Goal: Information Seeking & Learning: Learn about a topic

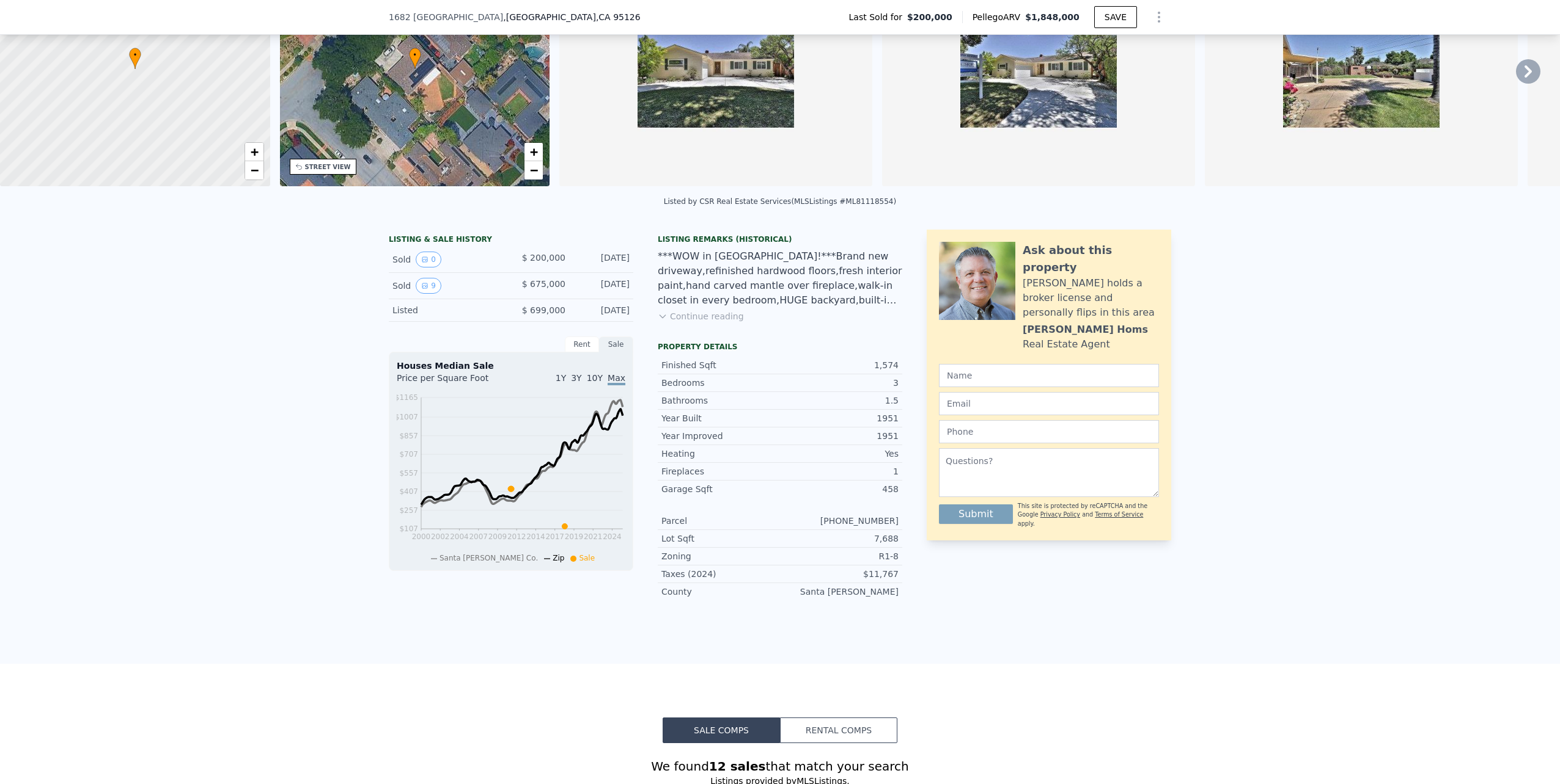
scroll to position [178, 0]
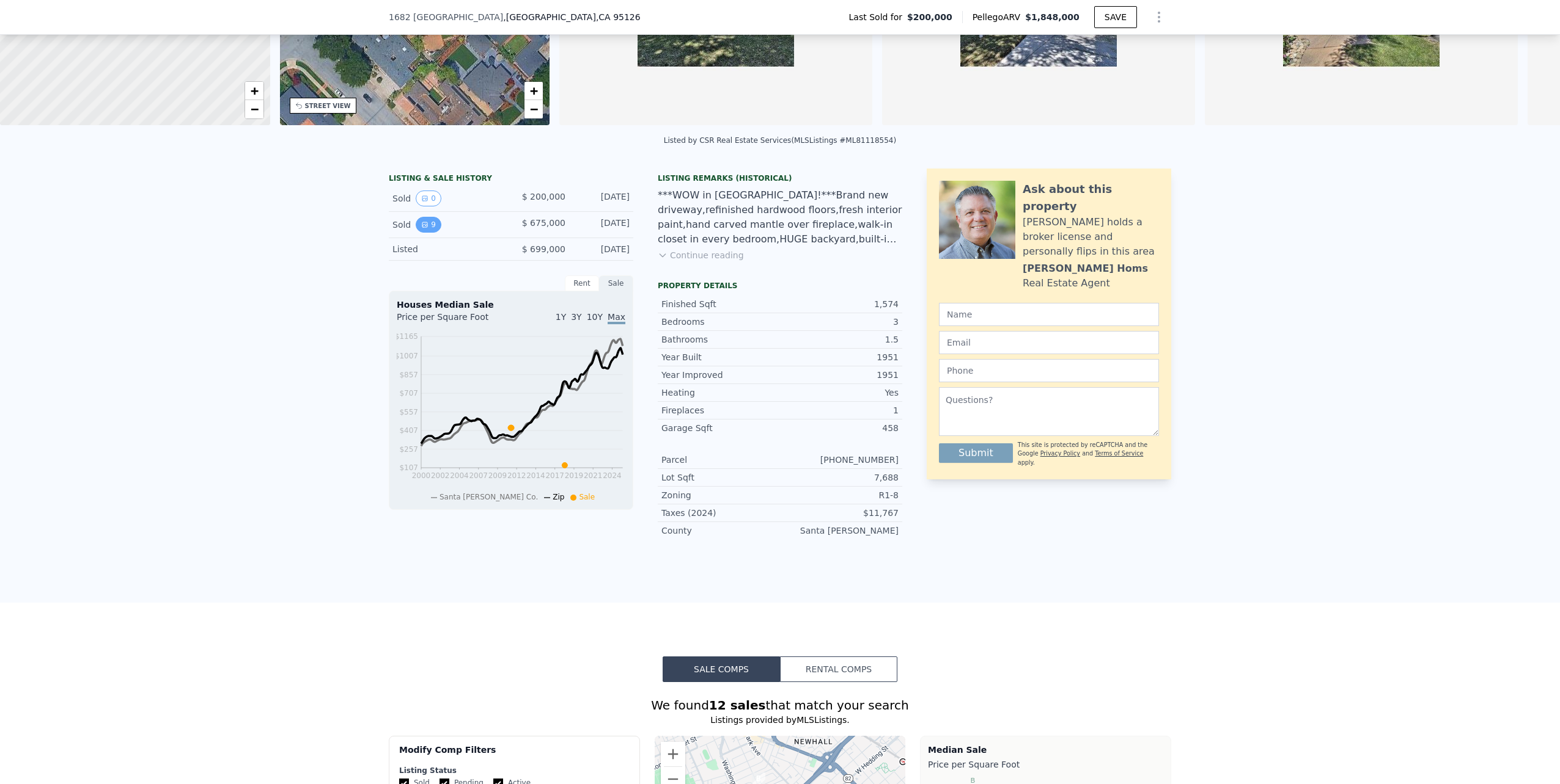
click at [427, 231] on button "9" at bounding box center [428, 225] width 26 height 16
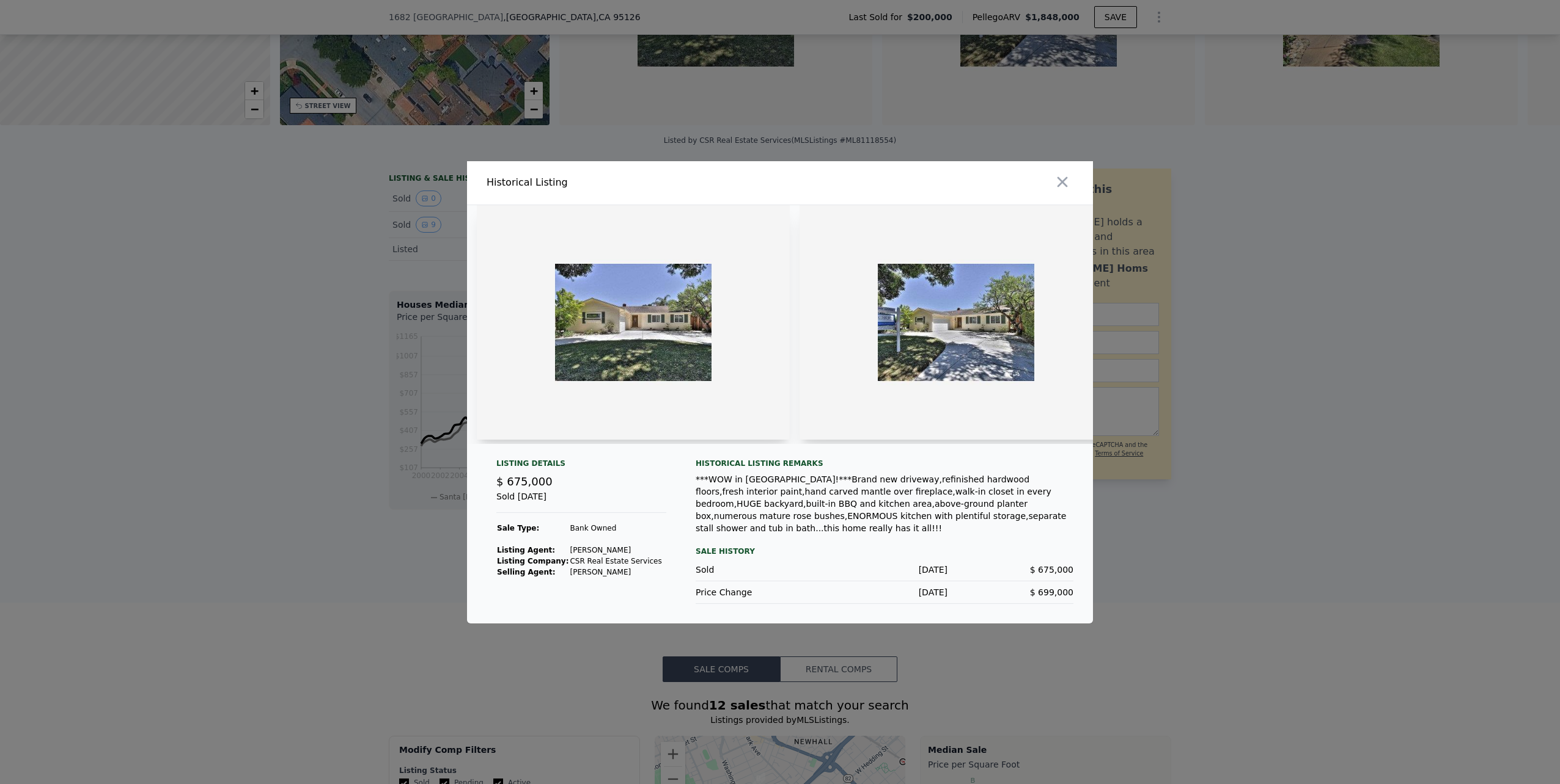
click at [604, 336] on img at bounding box center [633, 322] width 313 height 234
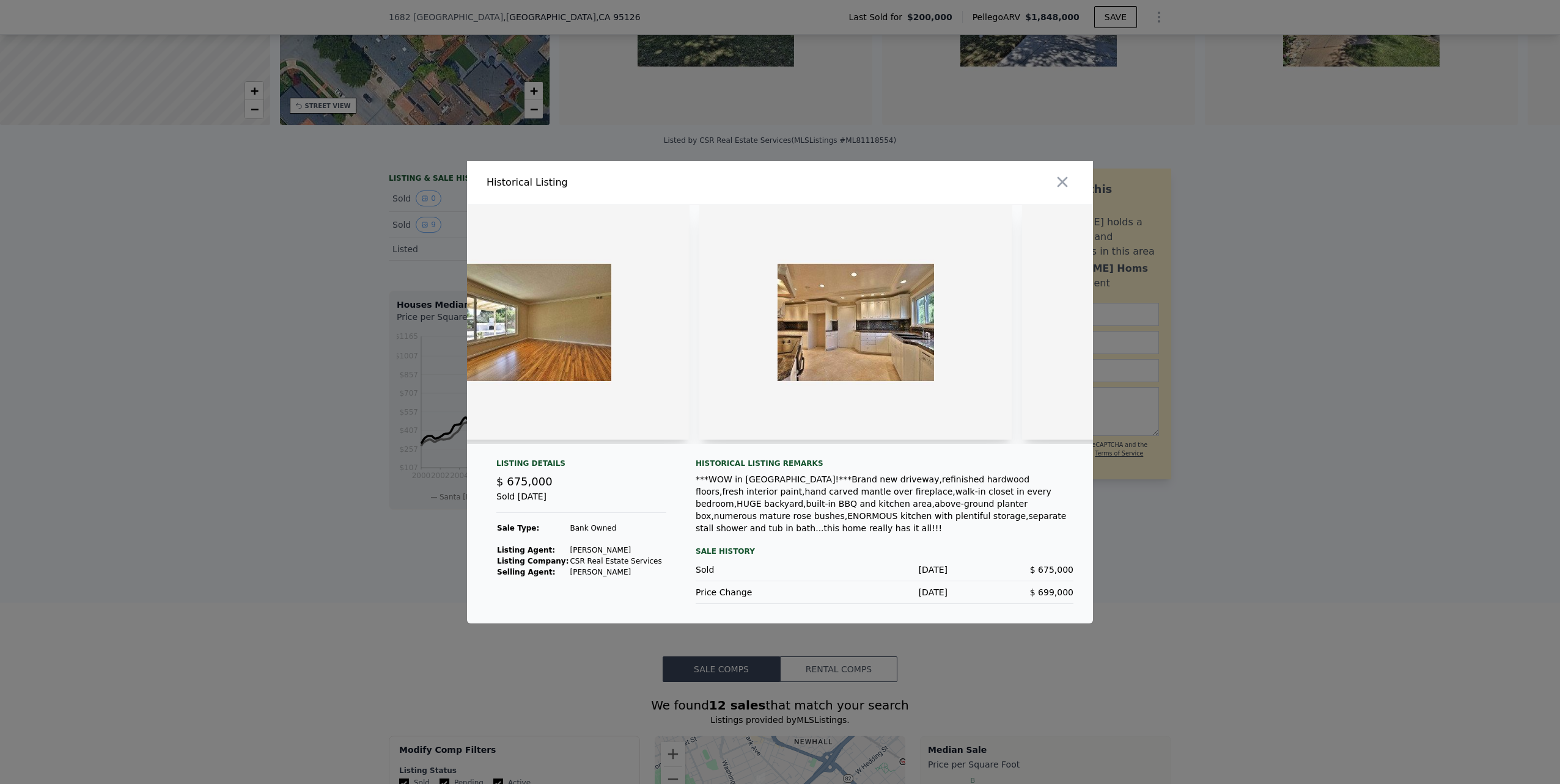
scroll to position [0, 1718]
click at [878, 334] on img at bounding box center [852, 322] width 313 height 234
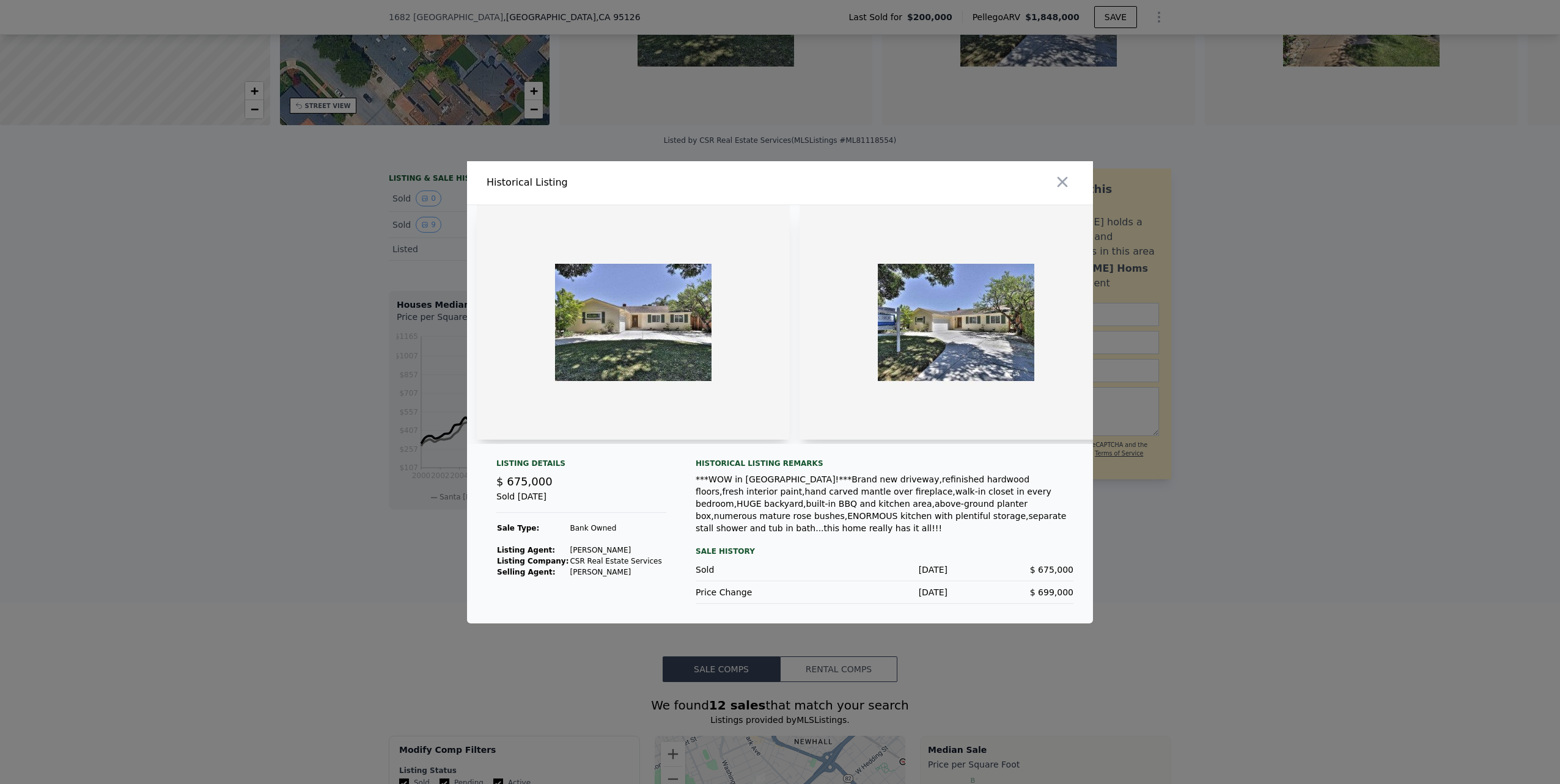
click at [618, 334] on img at bounding box center [633, 322] width 313 height 234
click at [1070, 182] on icon "button" at bounding box center [1062, 182] width 17 height 17
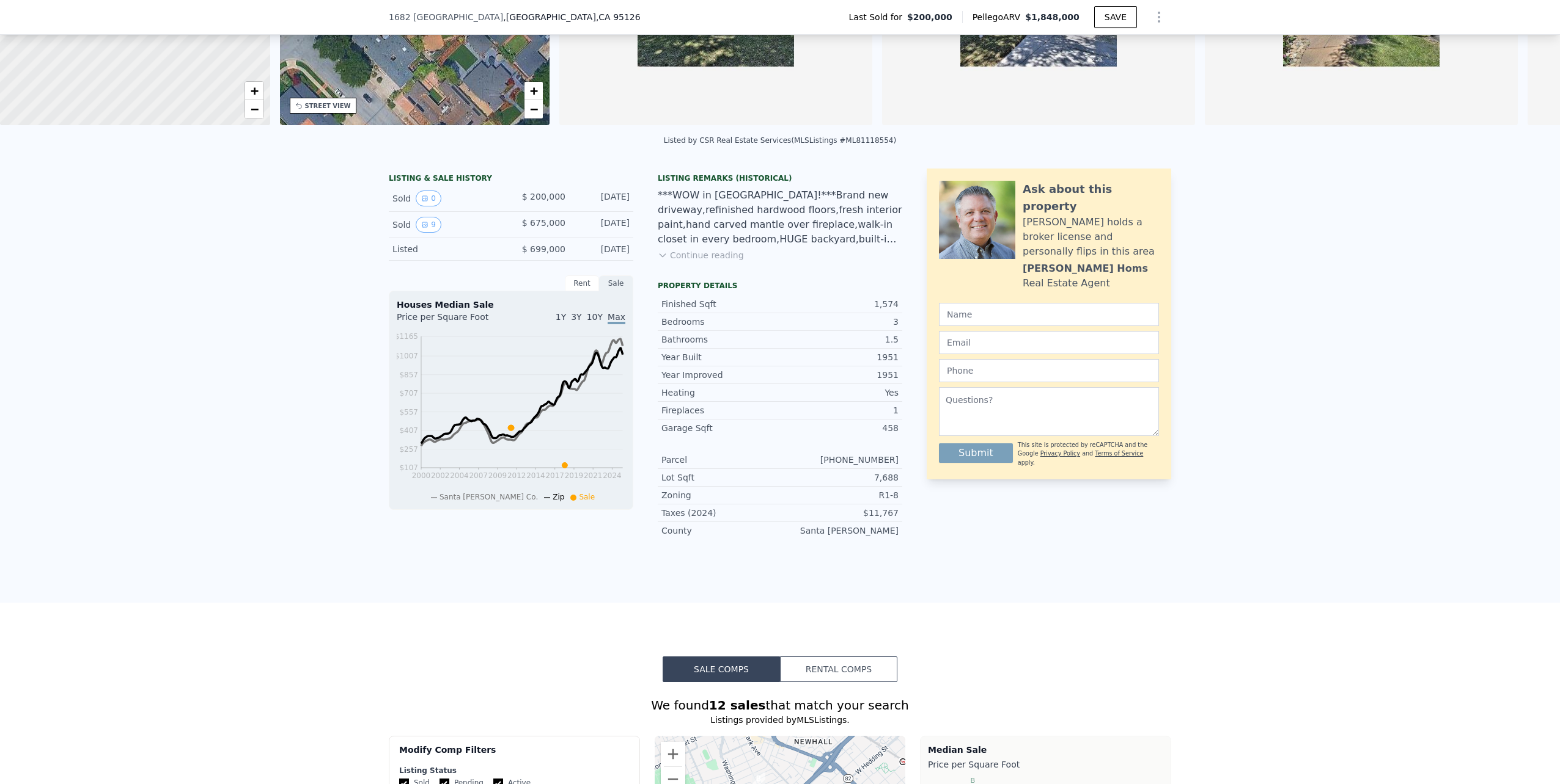
drag, startPoint x: 626, startPoint y: 204, endPoint x: 584, endPoint y: 204, distance: 42.0
click at [584, 204] on div "Sold 0 $ 200,000 [DATE]" at bounding box center [511, 199] width 244 height 26
drag, startPoint x: 623, startPoint y: 230, endPoint x: 576, endPoint y: 230, distance: 47.0
click at [576, 230] on div "[DATE]" at bounding box center [602, 225] width 55 height 16
click at [554, 202] on span "$ 200,000" at bounding box center [543, 197] width 43 height 10
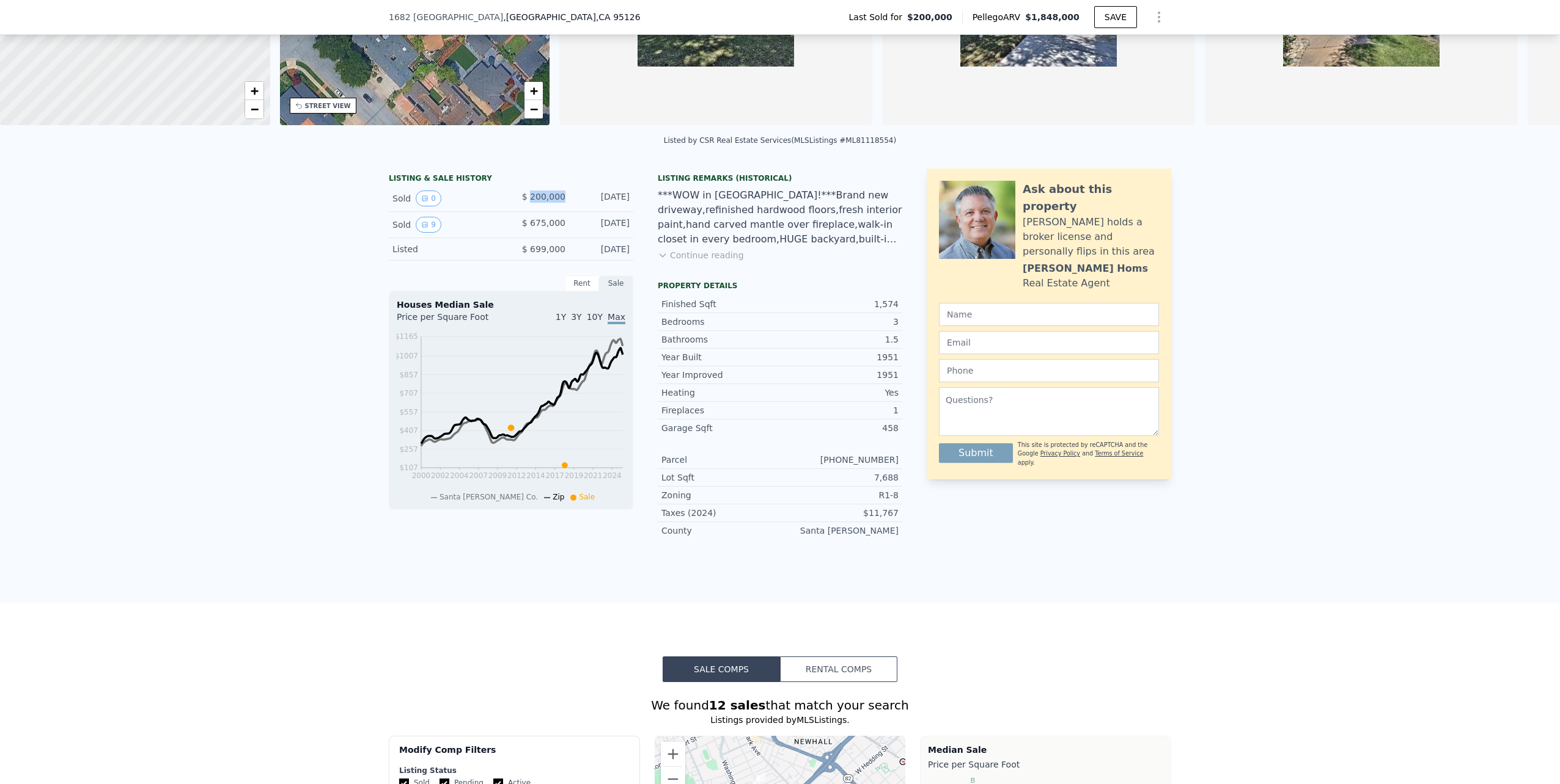
click at [554, 202] on span "$ 200,000" at bounding box center [543, 197] width 43 height 10
click at [423, 207] on button "0" at bounding box center [428, 199] width 26 height 16
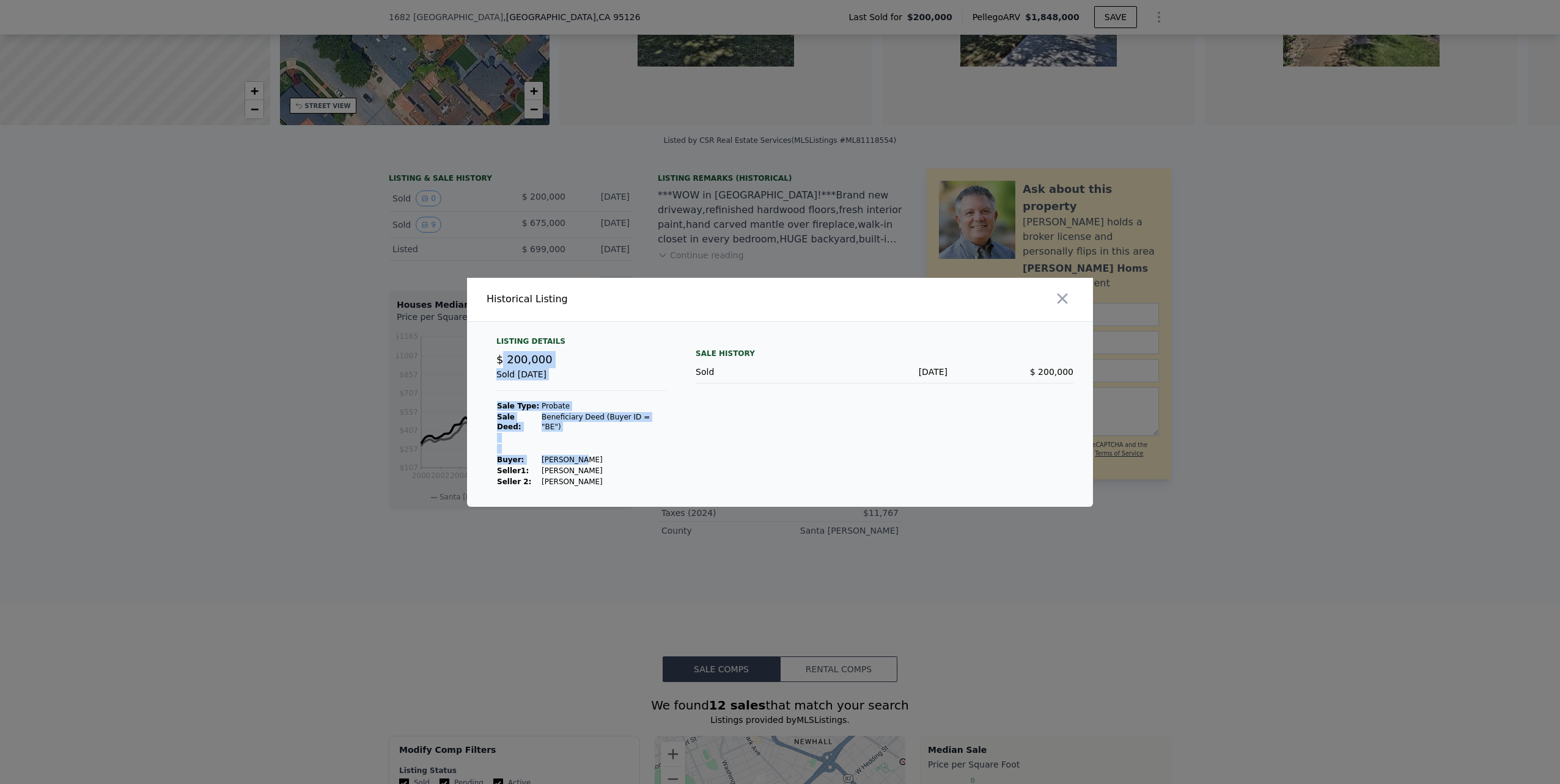
drag, startPoint x: 500, startPoint y: 361, endPoint x: 571, endPoint y: 458, distance: 120.2
click at [571, 458] on div "Listing Details $ 200,000 Sold [DATE] Sale Type: Probate Sale Deed: Beneficiary…" at bounding box center [581, 411] width 190 height 151
click at [576, 476] on td "[PERSON_NAME]" at bounding box center [604, 482] width 125 height 11
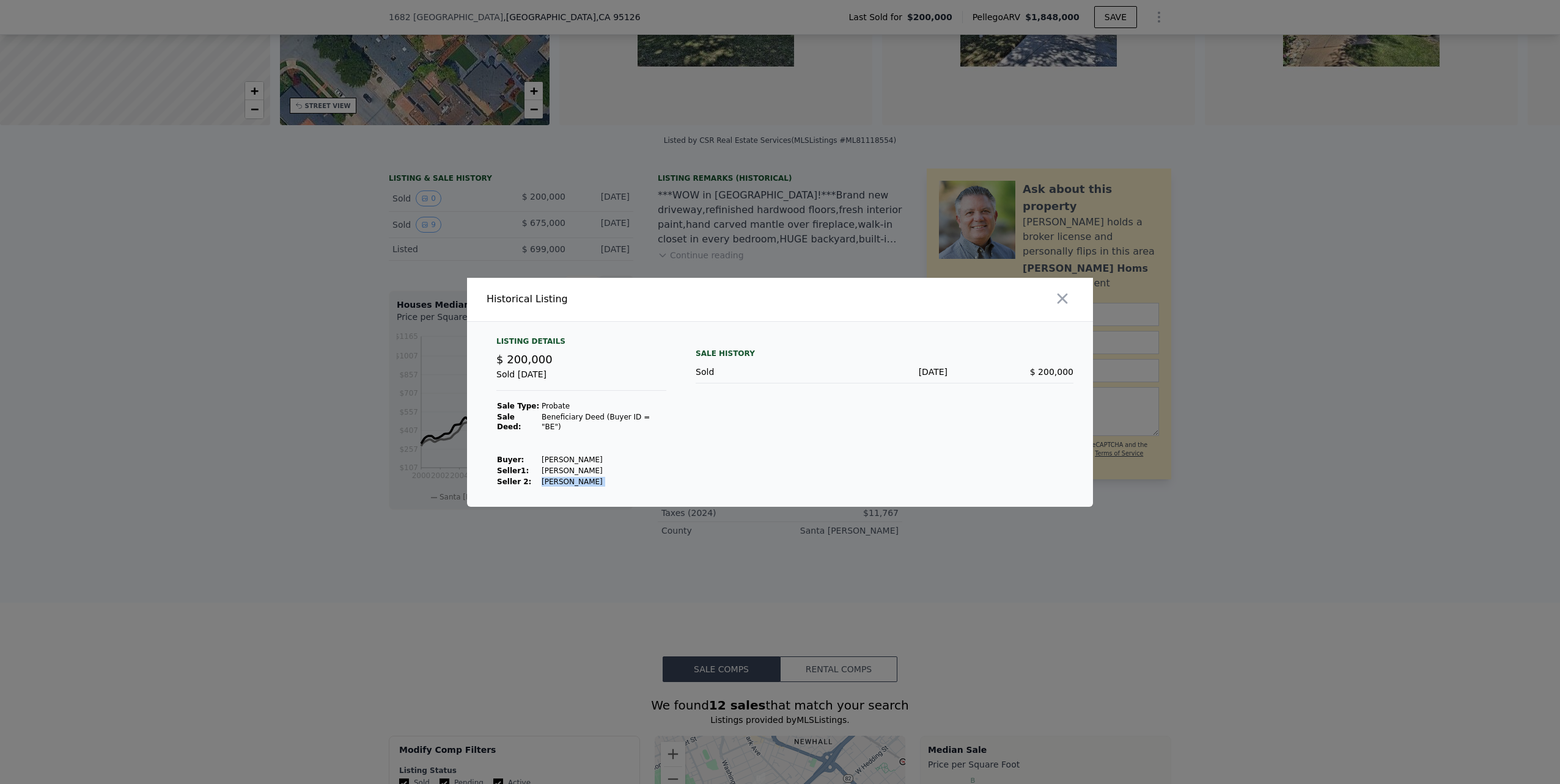
click at [576, 476] on td "[PERSON_NAME]" at bounding box center [604, 482] width 125 height 11
click at [583, 456] on td "[PERSON_NAME]" at bounding box center [604, 460] width 125 height 11
click at [1069, 298] on icon "button" at bounding box center [1062, 298] width 17 height 17
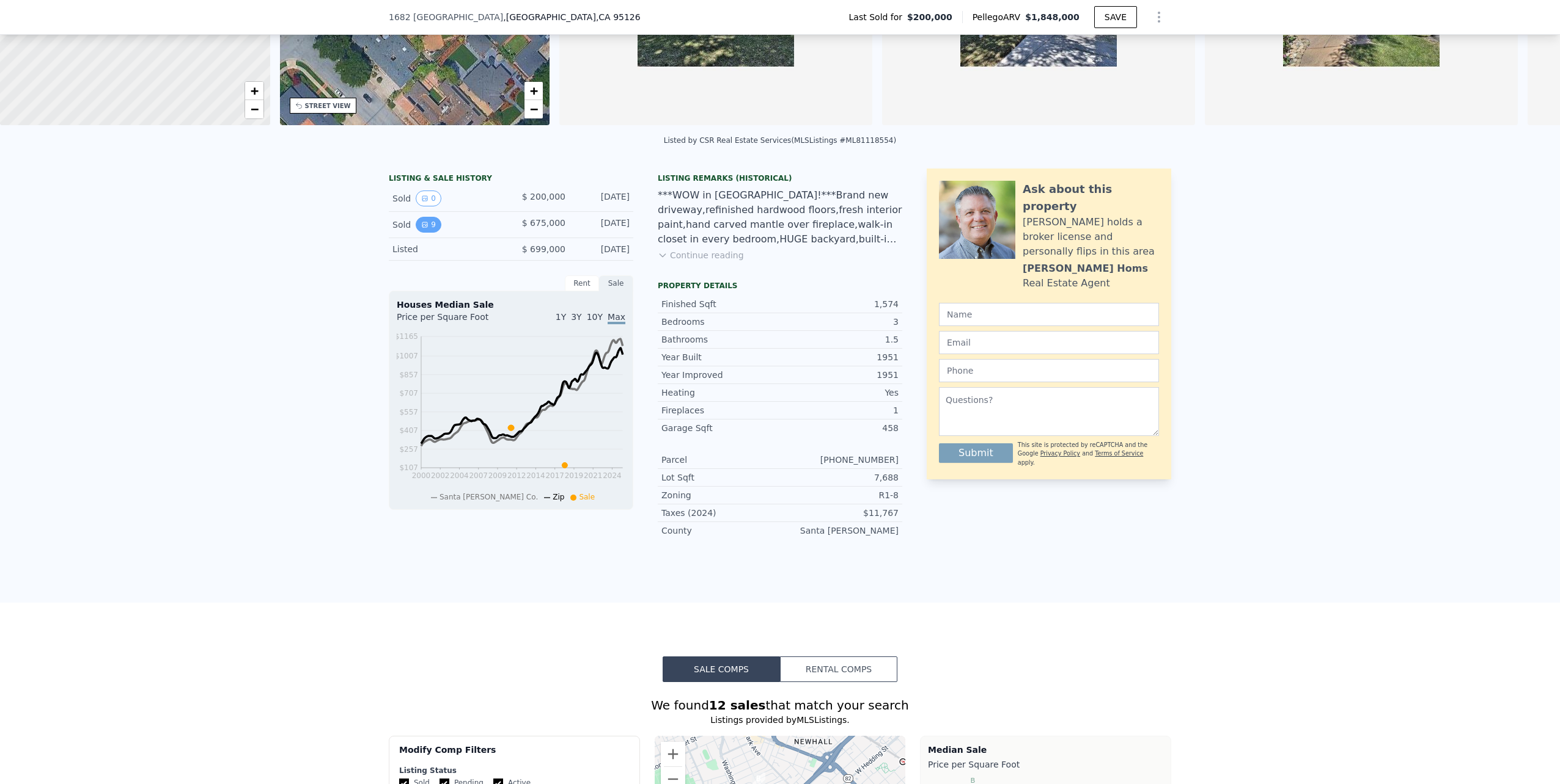
click at [415, 232] on button "9" at bounding box center [428, 225] width 26 height 16
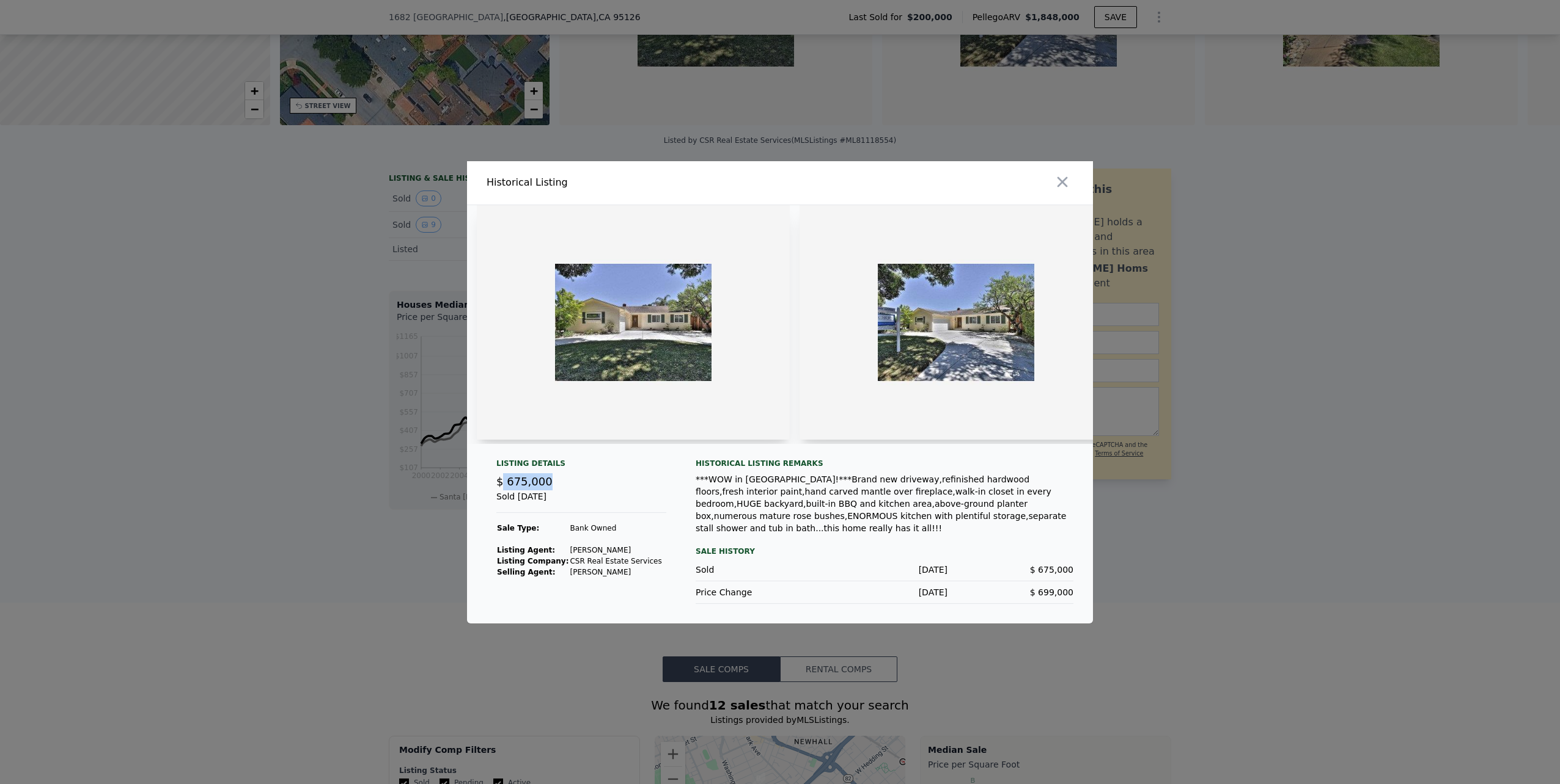
drag, startPoint x: 503, startPoint y: 488, endPoint x: 552, endPoint y: 488, distance: 49.0
click at [552, 488] on div "$ 675,000" at bounding box center [581, 482] width 170 height 17
click at [1069, 185] on icon "button" at bounding box center [1062, 182] width 17 height 17
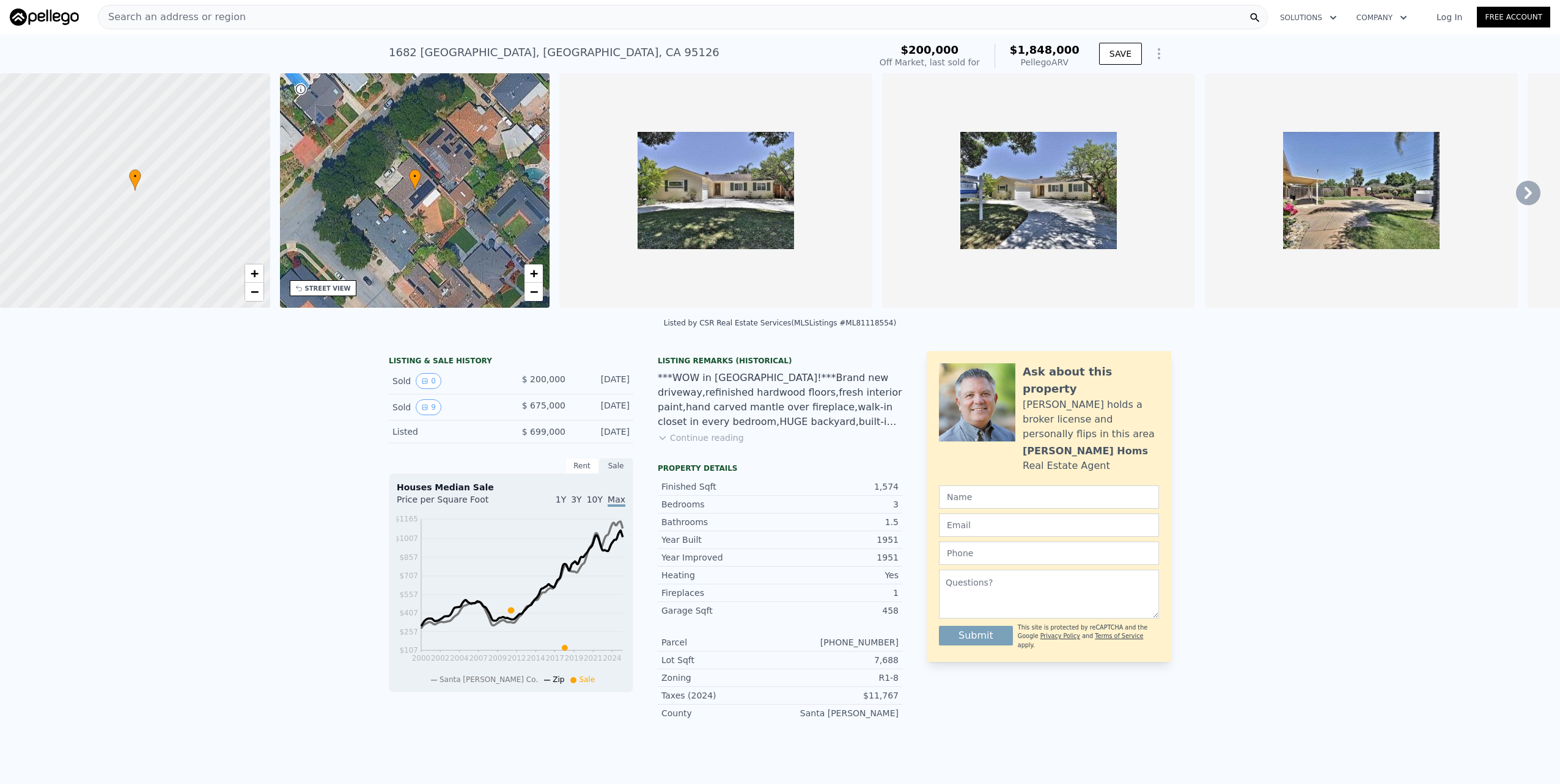
click at [727, 230] on img at bounding box center [716, 191] width 313 height 234
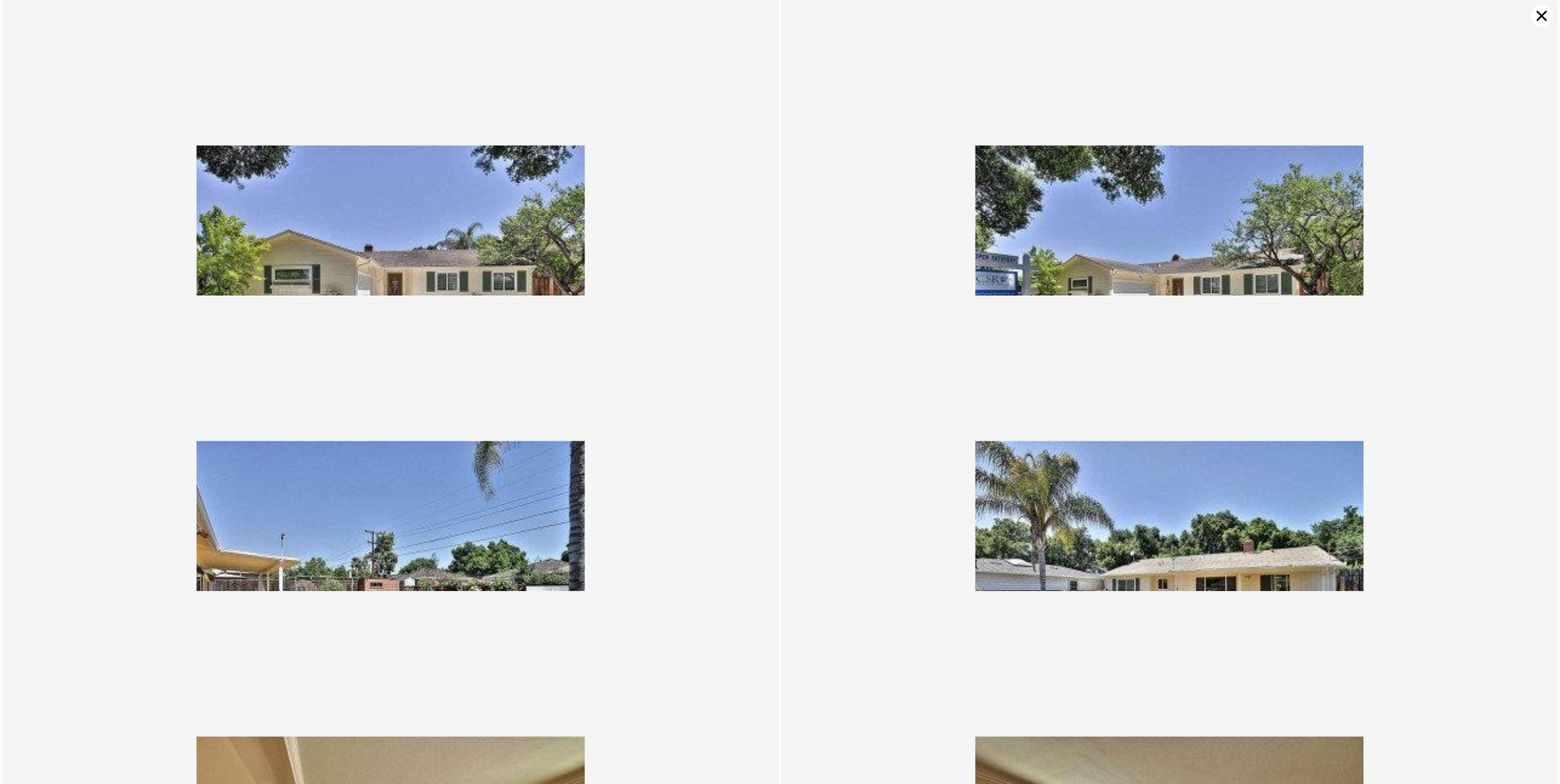
click at [1541, 20] on icon at bounding box center [1541, 15] width 22 height 22
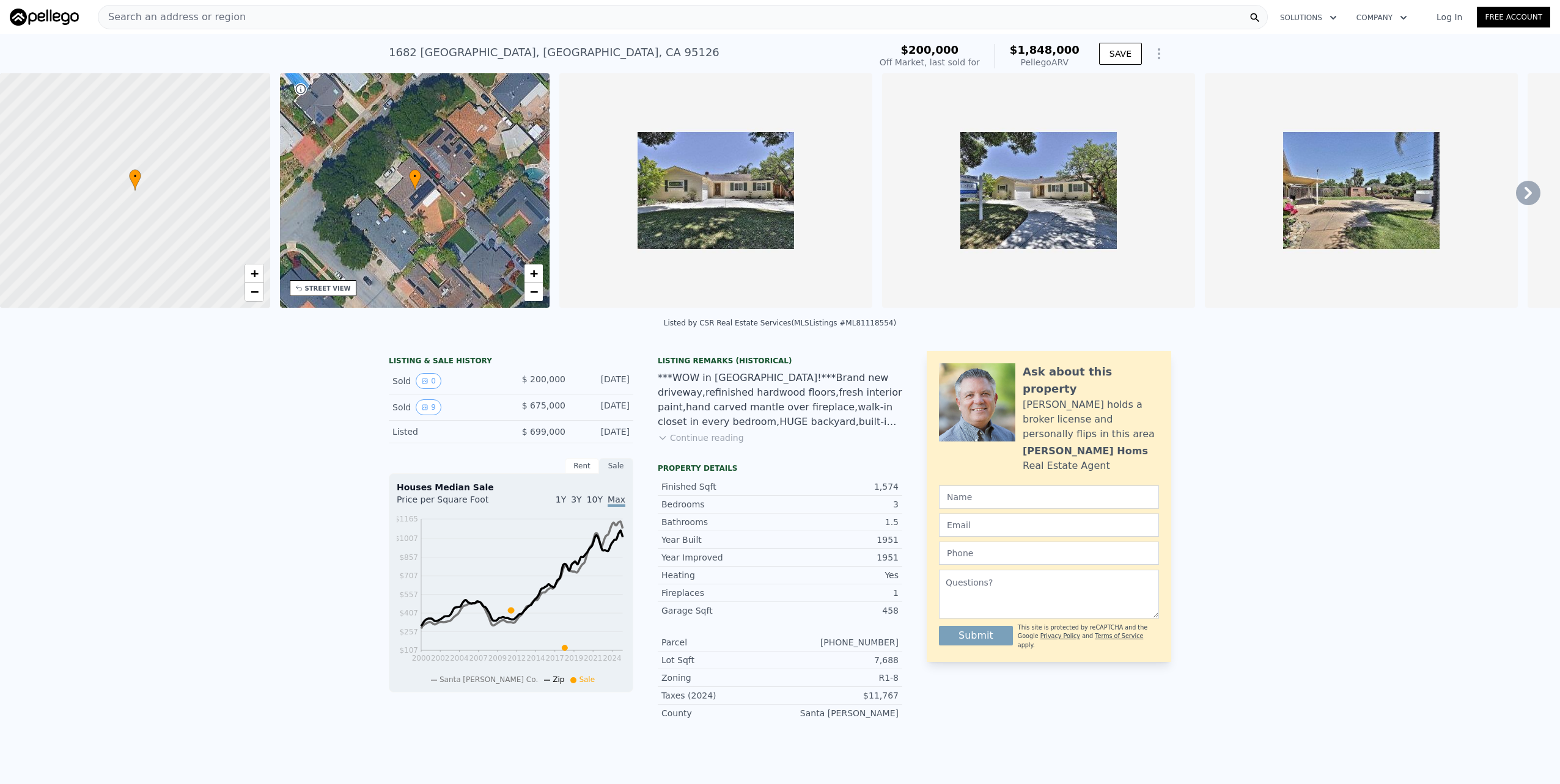
click at [1524, 192] on icon at bounding box center [1527, 193] width 7 height 12
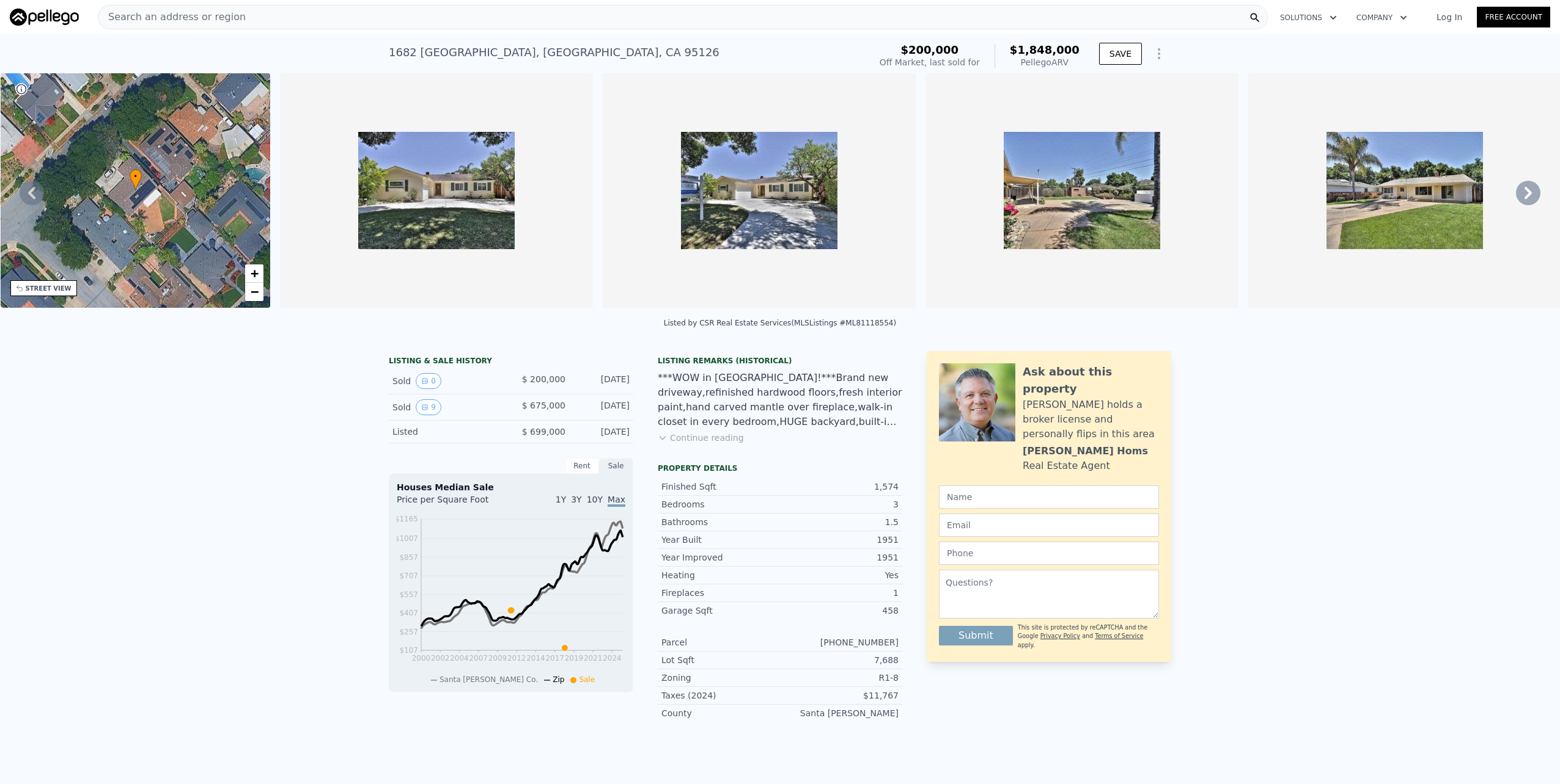
click at [1522, 193] on icon at bounding box center [1528, 193] width 24 height 24
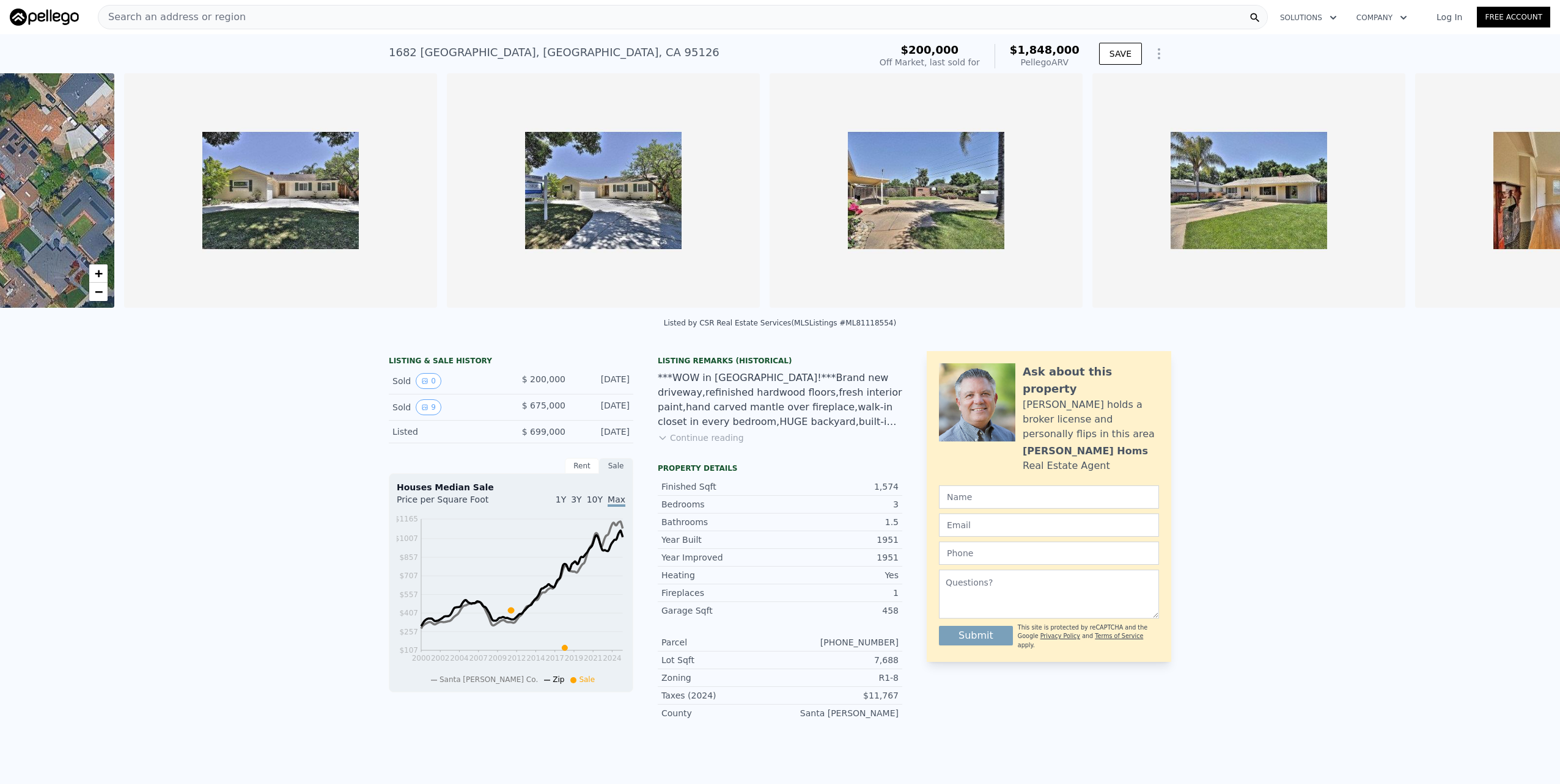
scroll to position [0, 560]
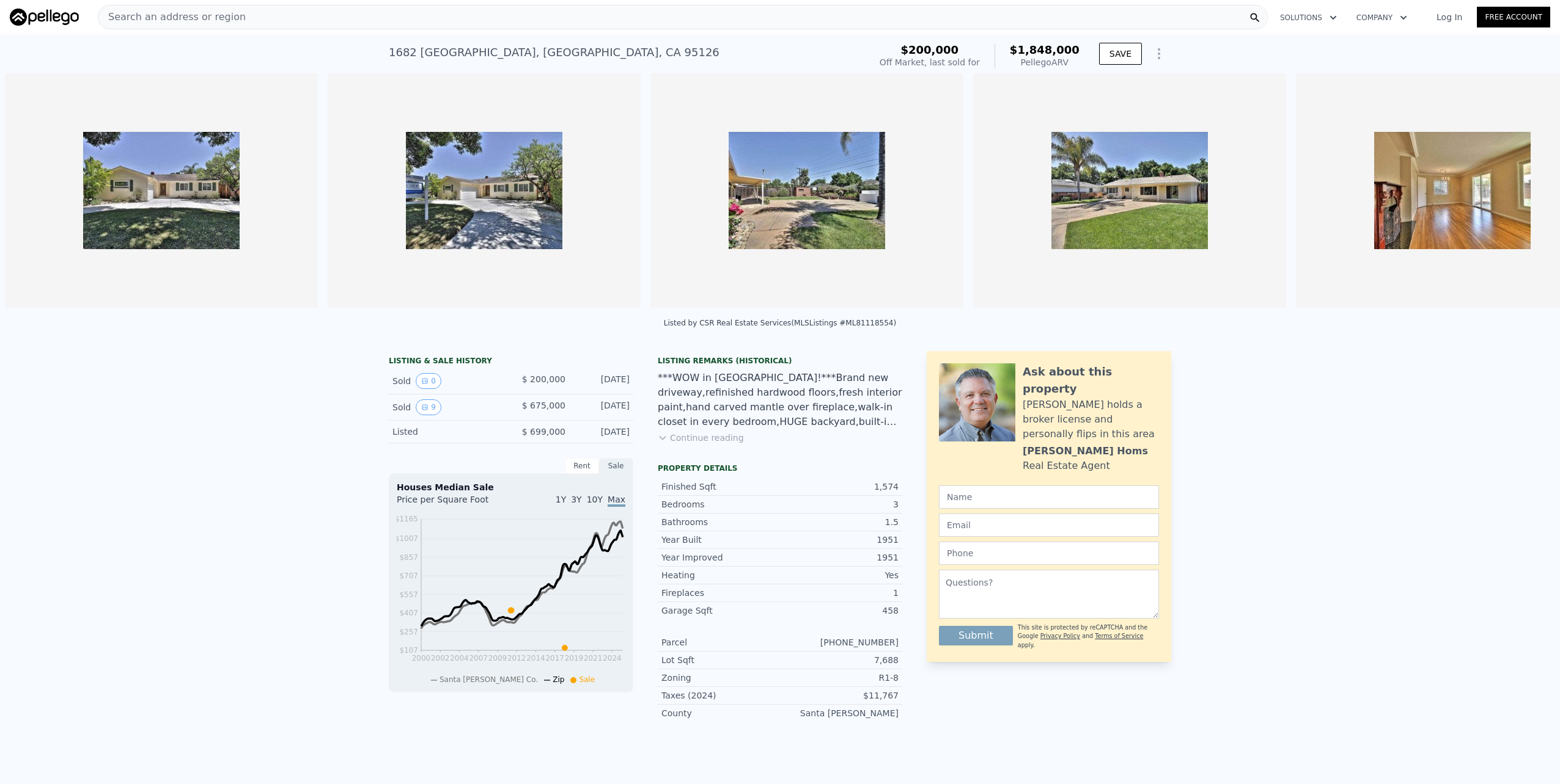
click at [1522, 193] on img at bounding box center [1452, 191] width 313 height 234
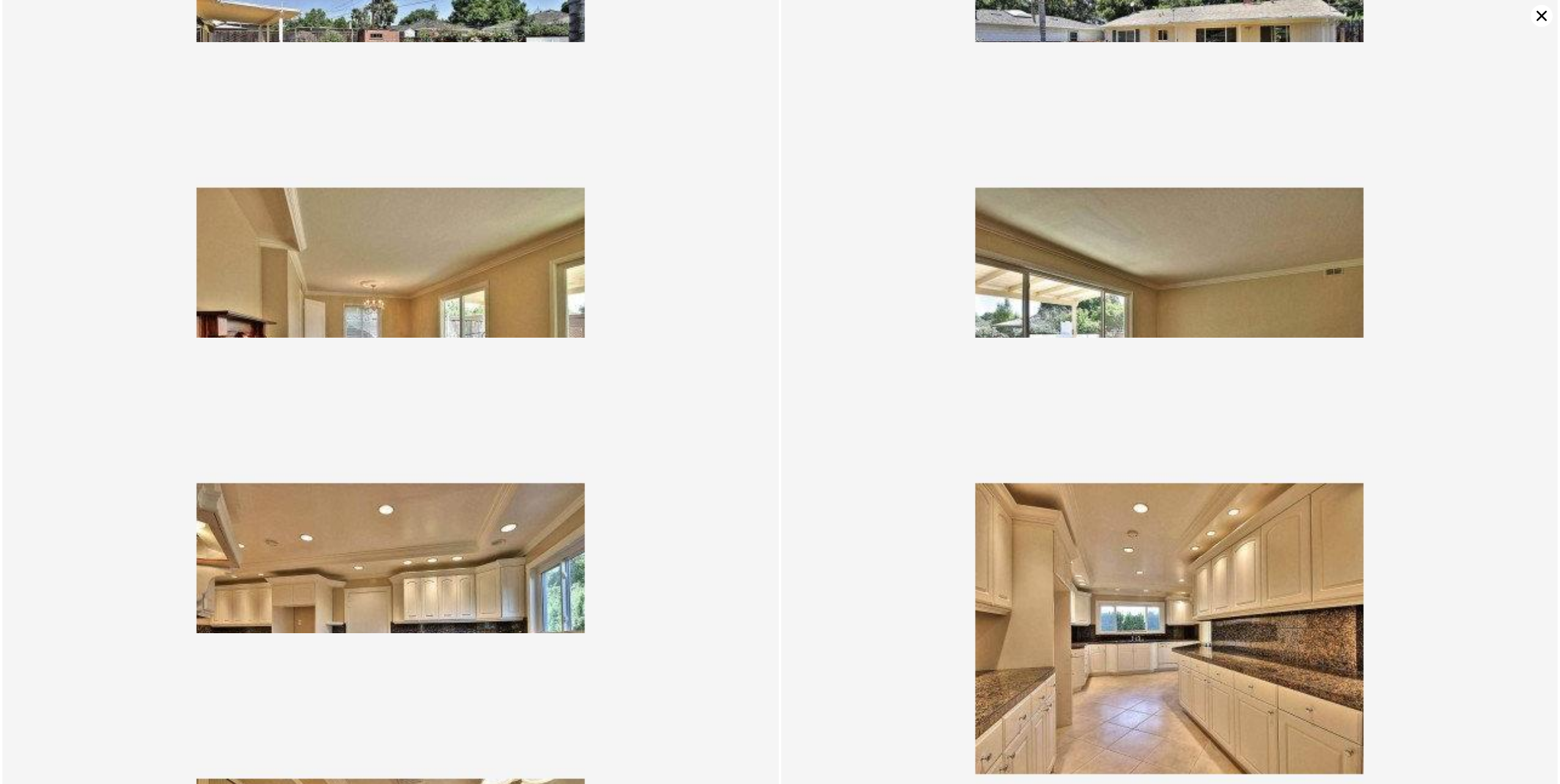
scroll to position [591, 0]
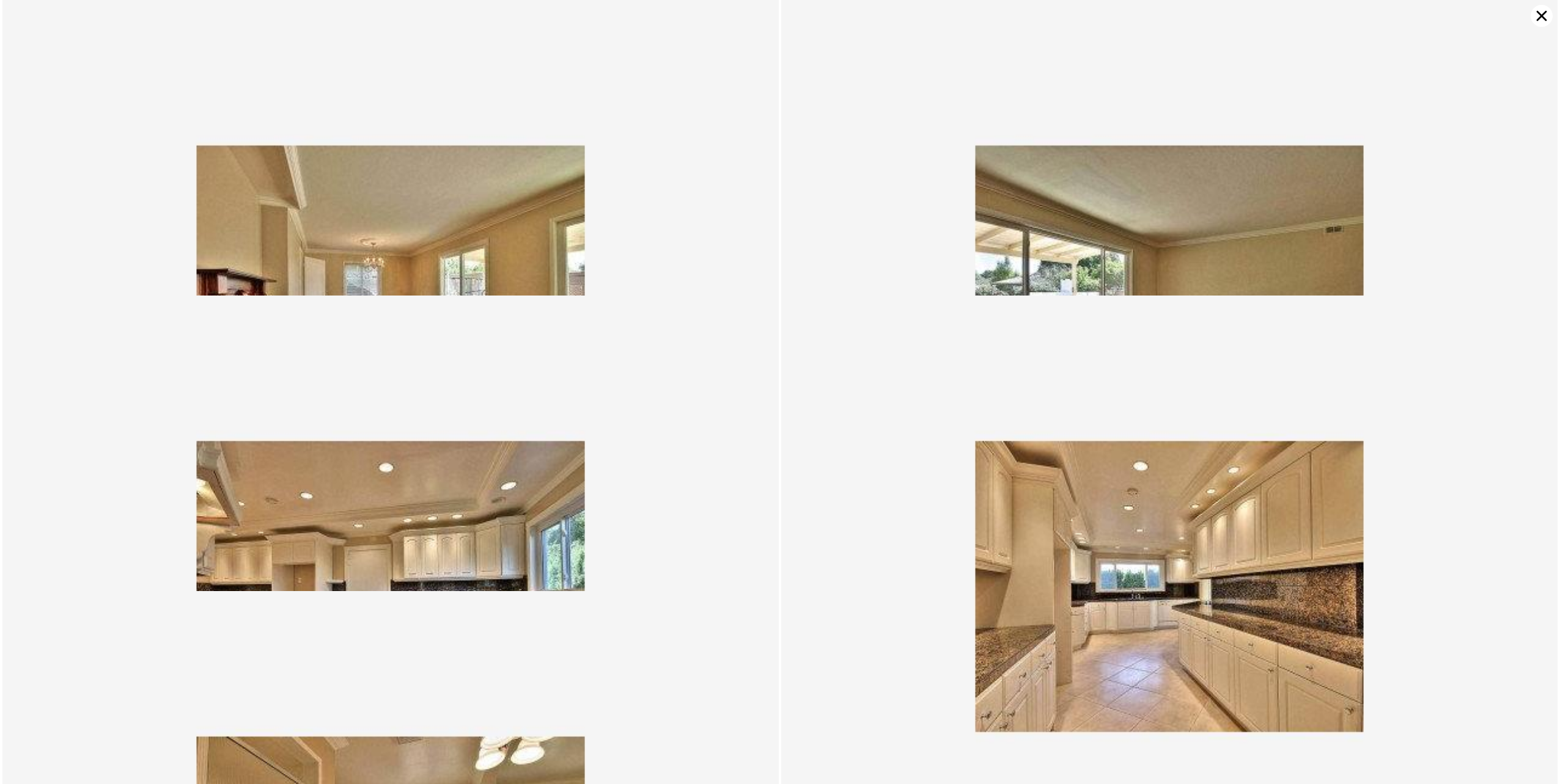
click at [1545, 17] on icon at bounding box center [1541, 15] width 22 height 22
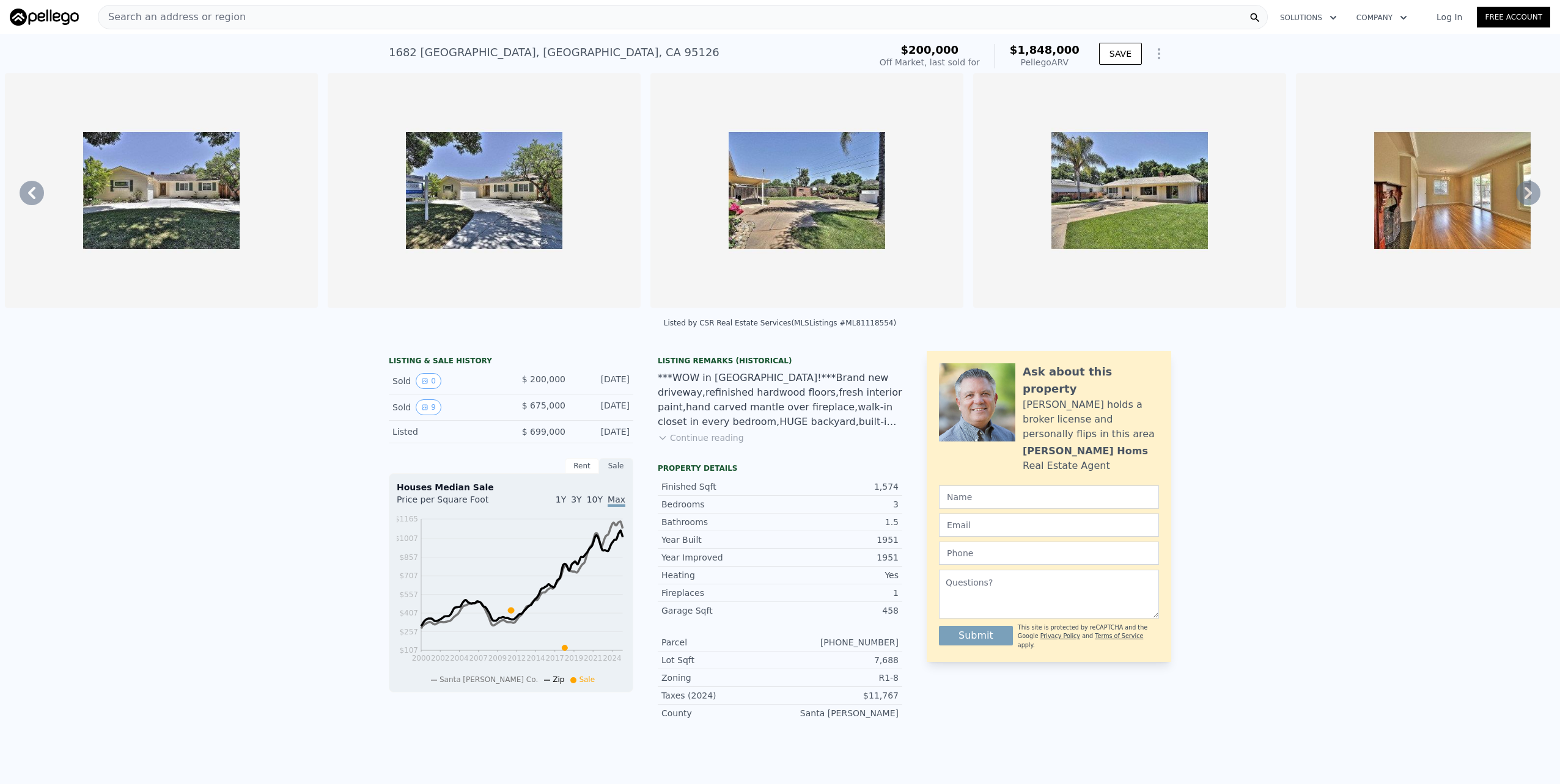
click at [1032, 50] on span "$1,848,000" at bounding box center [1045, 50] width 70 height 13
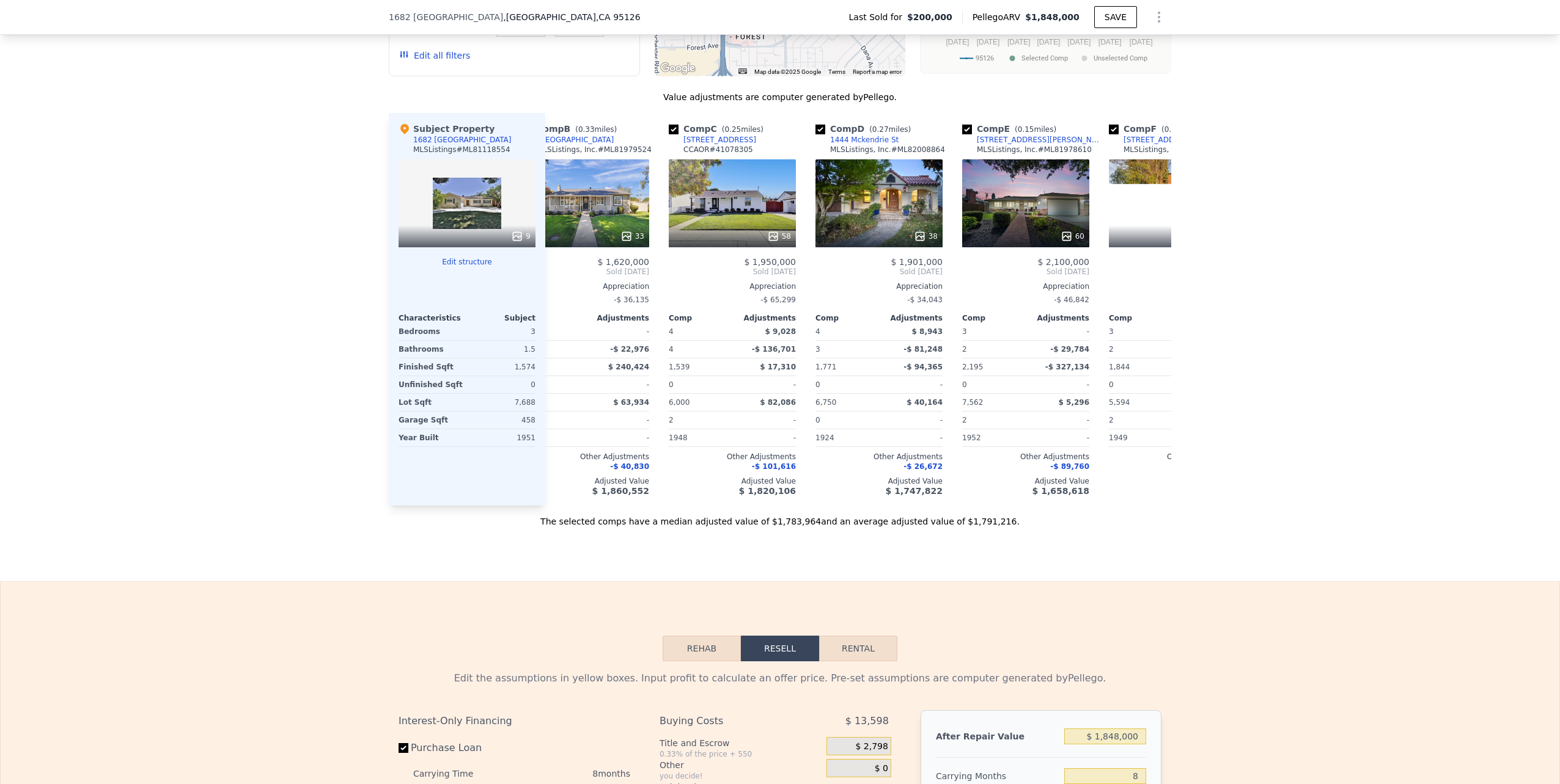
scroll to position [0, 0]
